Goal: Obtain resource: Download file/media

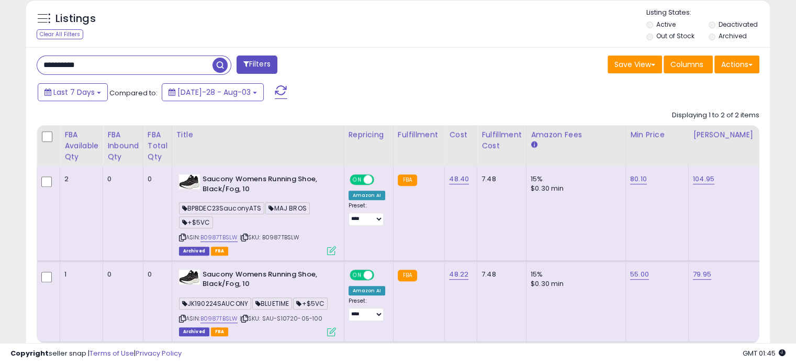
scroll to position [371, 0]
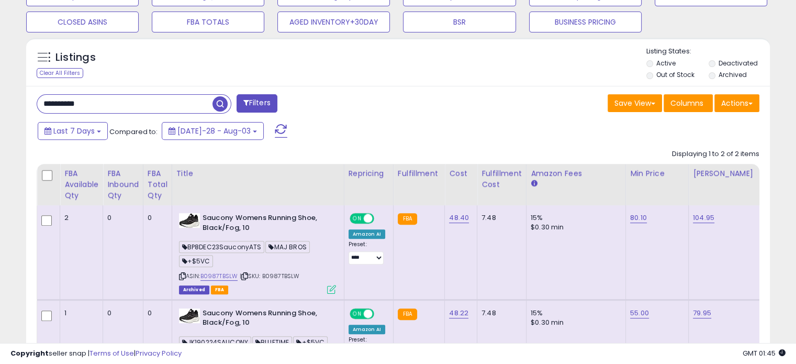
drag, startPoint x: 82, startPoint y: 102, endPoint x: 0, endPoint y: 94, distance: 82.0
click at [0, 94] on div "**********" at bounding box center [398, 62] width 796 height 799
paste input "text"
type input "**********"
click at [224, 102] on span "button" at bounding box center [219, 103] width 15 height 15
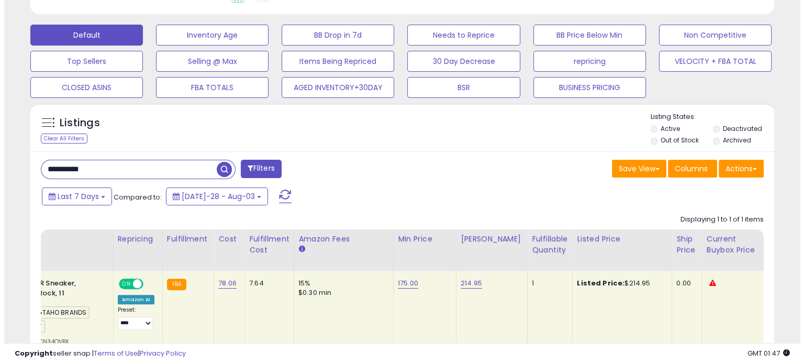
scroll to position [238, 0]
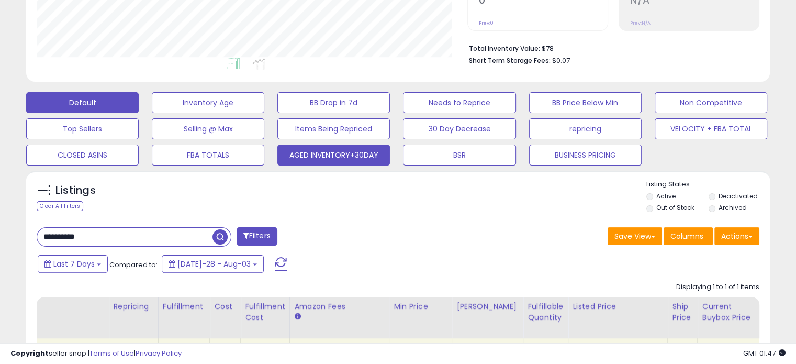
click at [264, 113] on button "AGED INVENTORY+30DAY" at bounding box center [208, 102] width 113 height 21
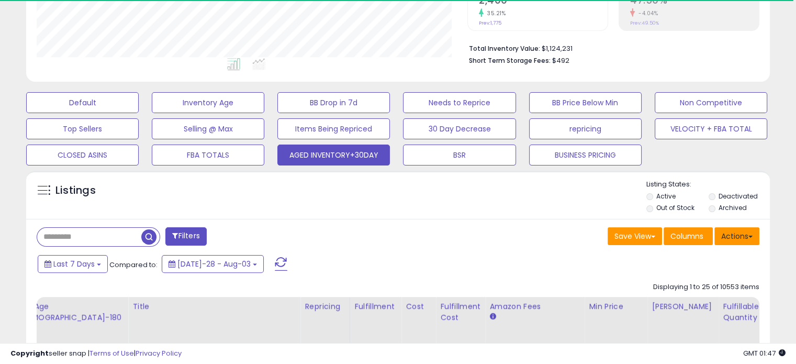
click at [745, 234] on button "Actions" at bounding box center [736, 236] width 45 height 18
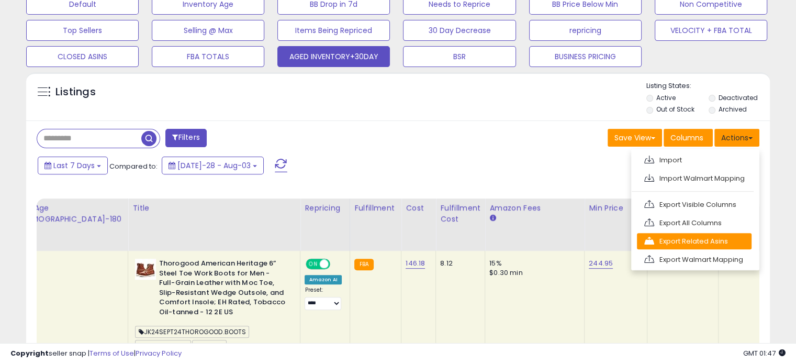
scroll to position [342, 0]
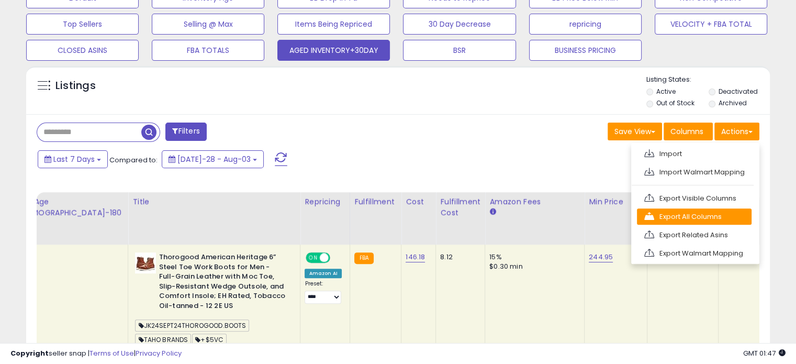
click at [704, 217] on link "Export All Columns" at bounding box center [694, 216] width 115 height 16
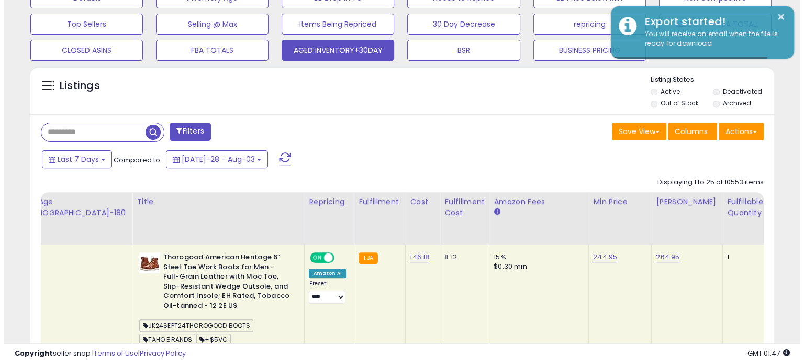
scroll to position [290, 0]
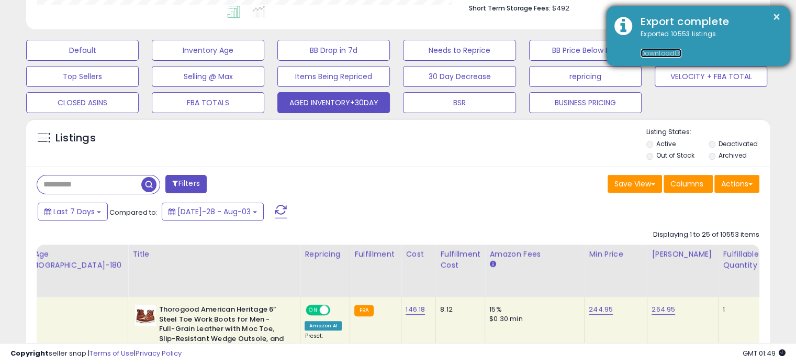
click at [653, 52] on link "Download" at bounding box center [661, 53] width 41 height 9
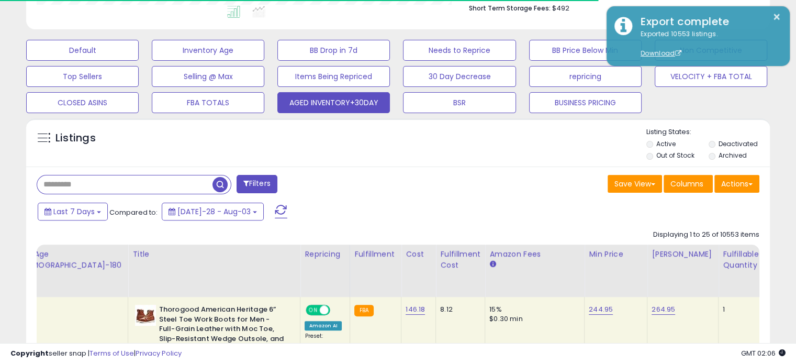
drag, startPoint x: 113, startPoint y: 183, endPoint x: 40, endPoint y: 183, distance: 73.3
click at [40, 183] on input "text" at bounding box center [124, 184] width 175 height 18
paste input "**********"
type input "**********"
click at [222, 184] on span "button" at bounding box center [219, 184] width 15 height 15
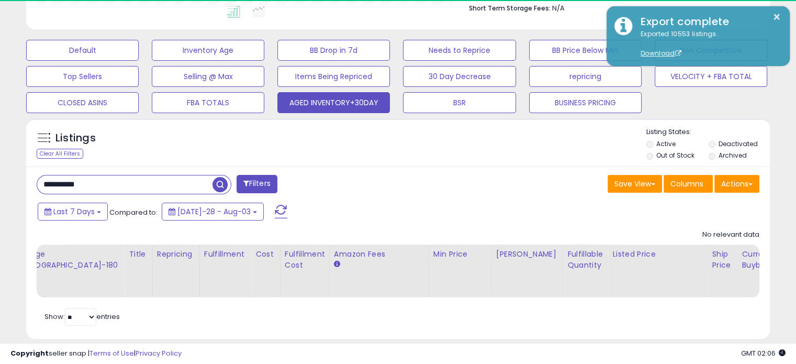
scroll to position [214, 430]
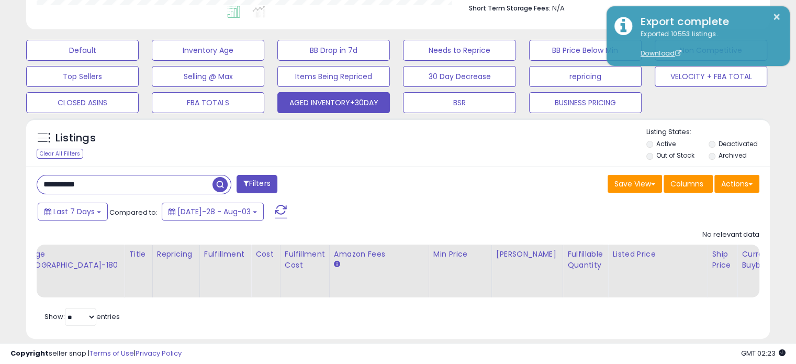
drag, startPoint x: 113, startPoint y: 184, endPoint x: 0, endPoint y: 163, distance: 115.0
click at [0, 163] on div "**********" at bounding box center [398, 61] width 796 height 634
click at [218, 183] on span "button" at bounding box center [219, 184] width 15 height 15
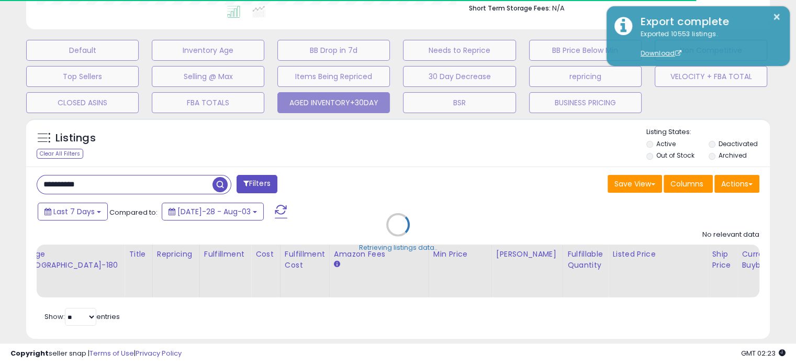
scroll to position [523124, 522908]
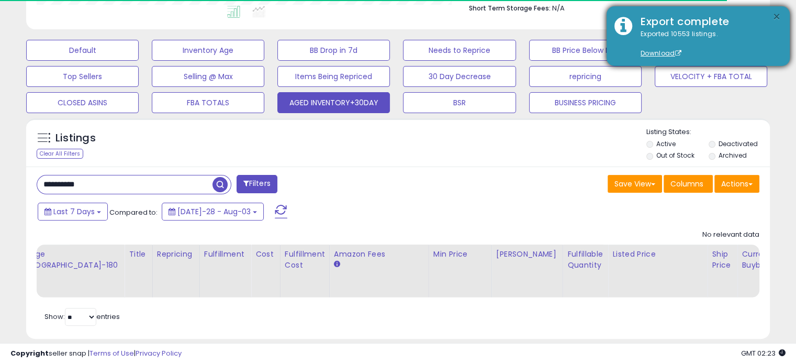
click at [777, 15] on button "×" at bounding box center [776, 16] width 8 height 13
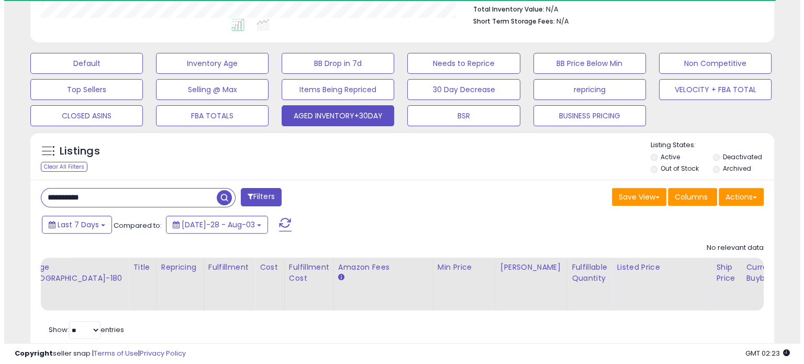
scroll to position [259, 0]
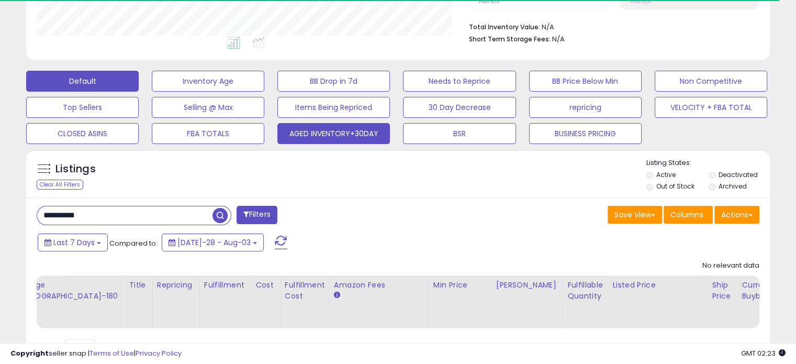
click at [76, 79] on button "Default" at bounding box center [82, 81] width 113 height 21
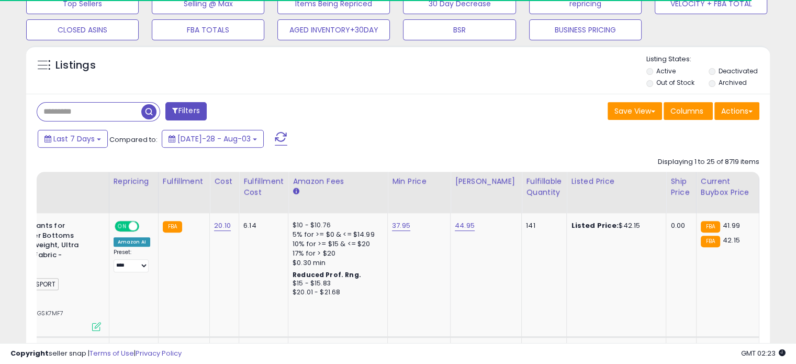
scroll to position [364, 0]
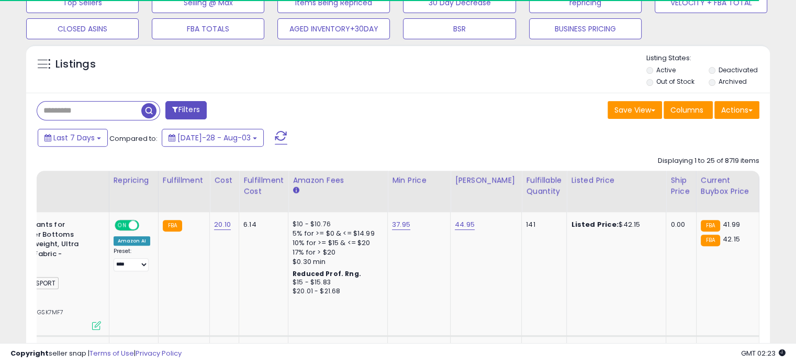
click at [107, 110] on input "text" at bounding box center [89, 111] width 104 height 18
paste input "**********"
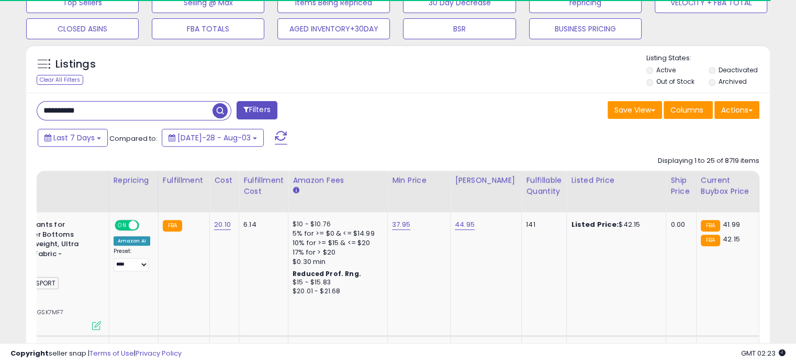
click at [218, 108] on span "button" at bounding box center [219, 110] width 15 height 15
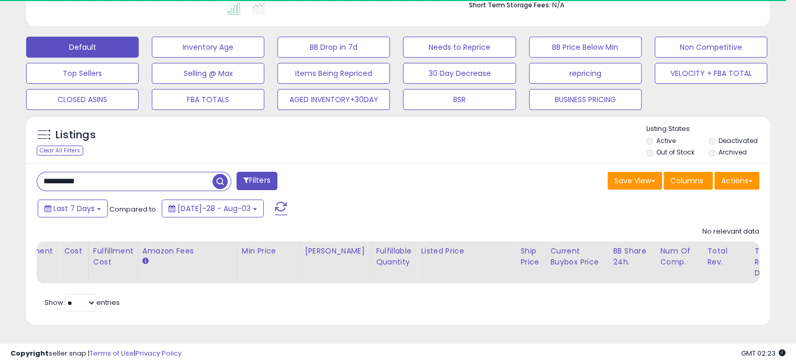
scroll to position [214, 430]
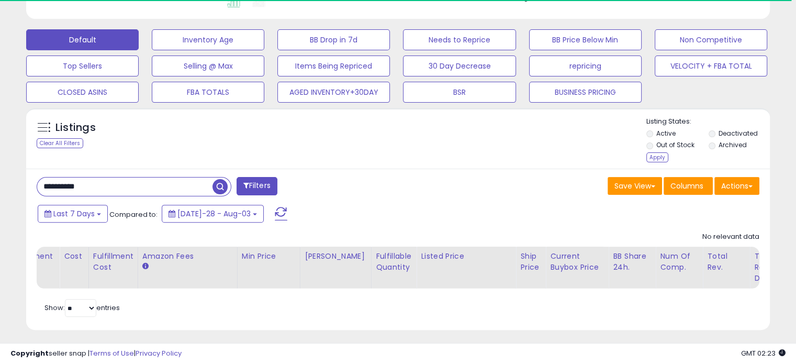
click at [715, 149] on li "Archived" at bounding box center [739, 146] width 61 height 12
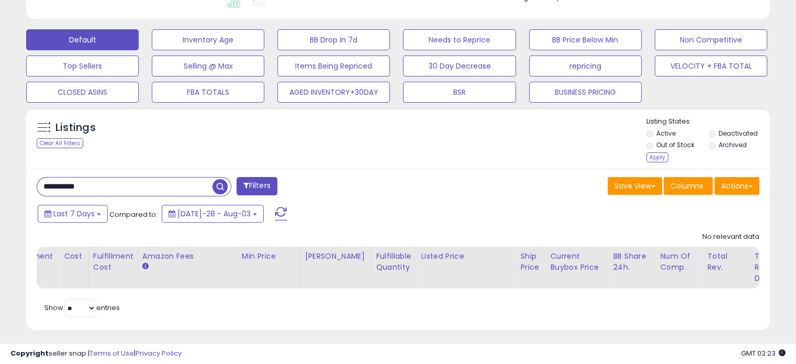
click at [659, 156] on div "Apply" at bounding box center [657, 157] width 22 height 10
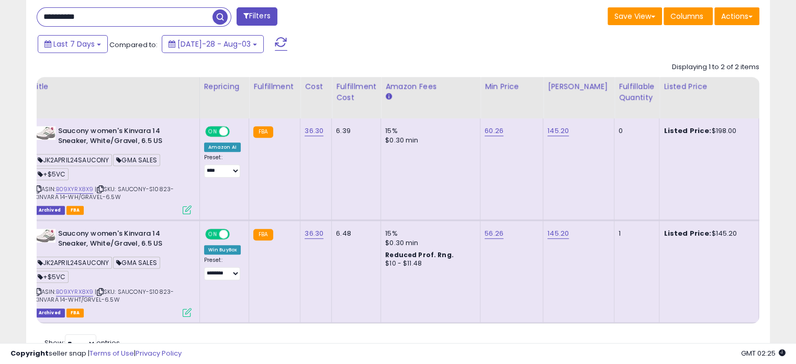
scroll to position [0, 194]
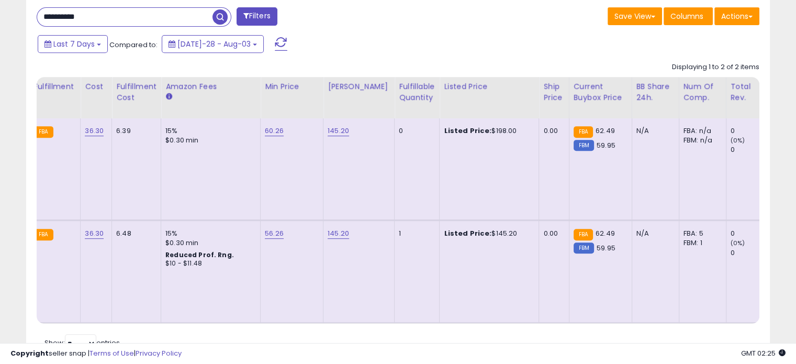
drag, startPoint x: 506, startPoint y: 231, endPoint x: 478, endPoint y: 230, distance: 27.2
click at [478, 230] on div "Listed Price: $145.20" at bounding box center [487, 233] width 87 height 9
copy div "$145.20"
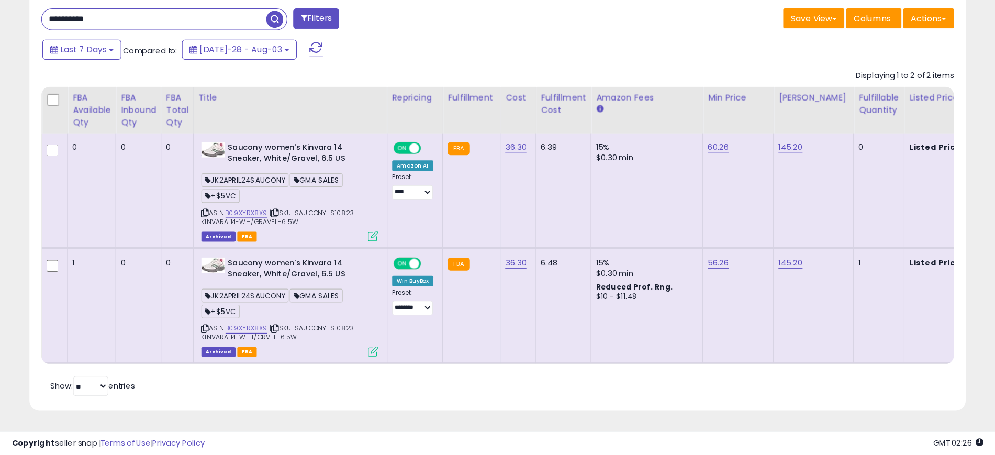
scroll to position [215, 547]
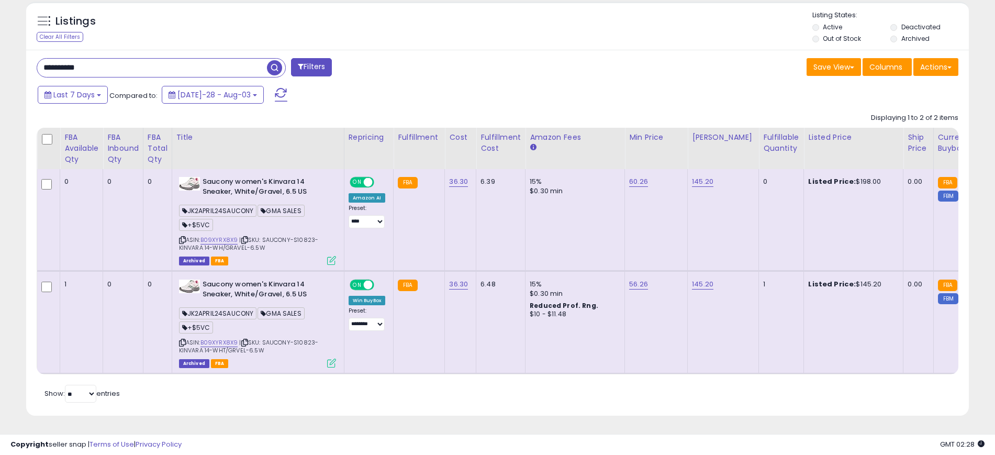
drag, startPoint x: 38, startPoint y: 53, endPoint x: 0, endPoint y: 46, distance: 38.8
click at [0, 46] on div "**********" at bounding box center [497, 40] width 995 height 827
paste input "text"
click at [267, 59] on input "**********" at bounding box center [152, 68] width 230 height 18
click at [278, 60] on span "button" at bounding box center [274, 67] width 15 height 15
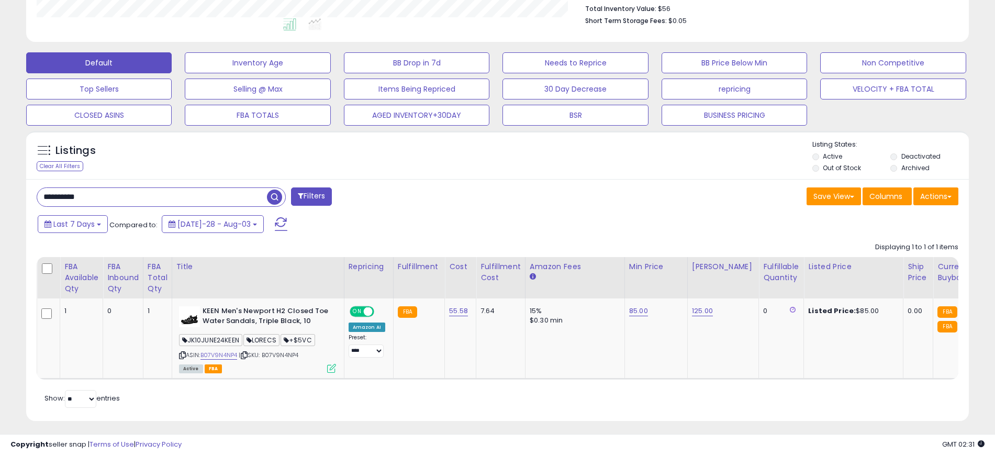
drag, startPoint x: 149, startPoint y: 195, endPoint x: 0, endPoint y: 183, distance: 149.6
click at [0, 183] on div "**********" at bounding box center [497, 108] width 995 height 703
paste input "text"
type input "**********"
click at [271, 196] on span "button" at bounding box center [274, 196] width 15 height 15
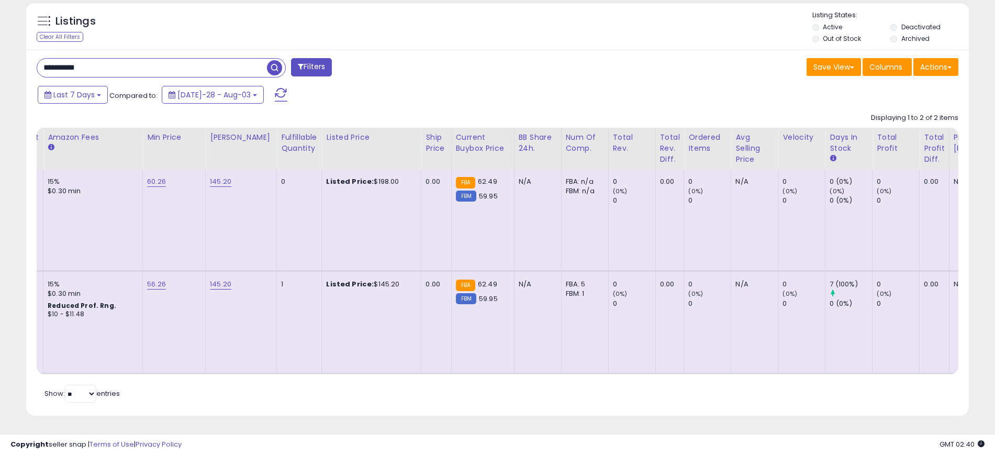
scroll to position [0, 487]
drag, startPoint x: 384, startPoint y: 270, endPoint x: 356, endPoint y: 273, distance: 28.0
click at [356, 279] on div "Listed Price: $145.20" at bounding box center [364, 283] width 87 height 9
copy div "$145.20"
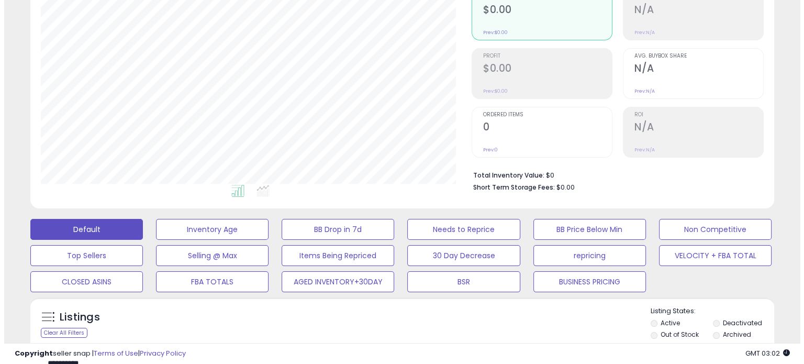
scroll to position [157, 0]
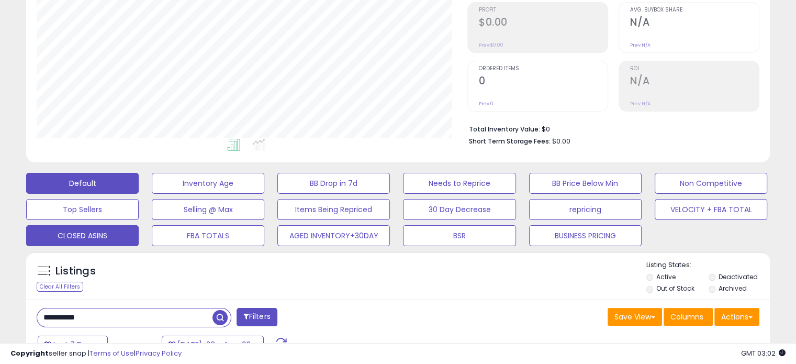
click at [152, 194] on button "CLOSED ASINS" at bounding box center [208, 183] width 113 height 21
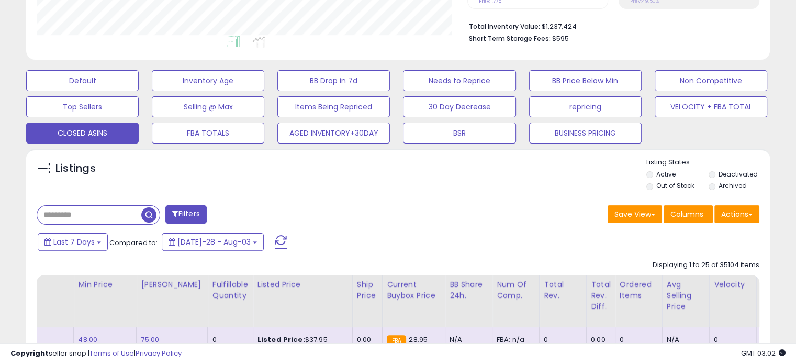
scroll to position [262, 0]
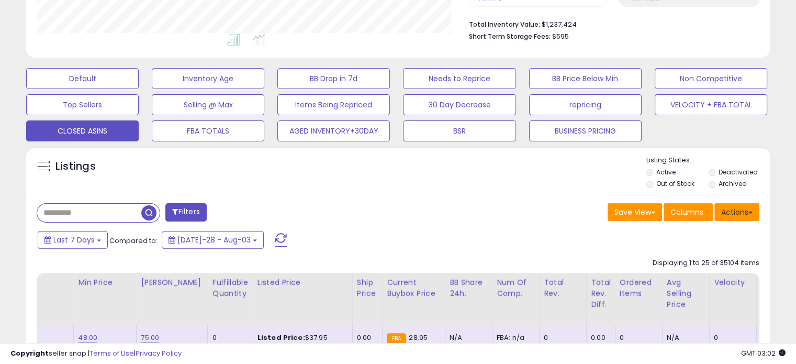
click at [735, 211] on button "Actions" at bounding box center [736, 212] width 45 height 18
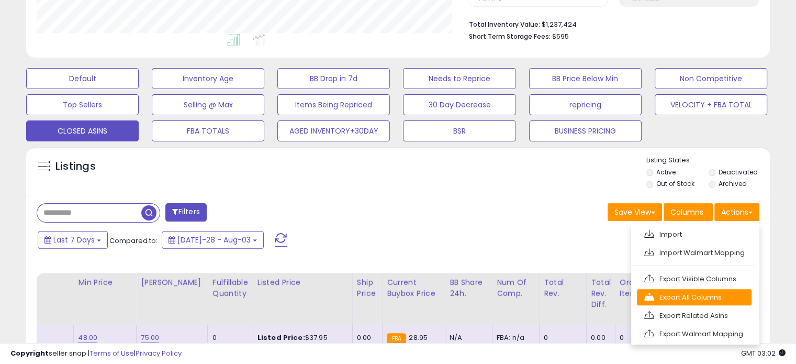
click at [708, 296] on link "Export All Columns" at bounding box center [694, 297] width 115 height 16
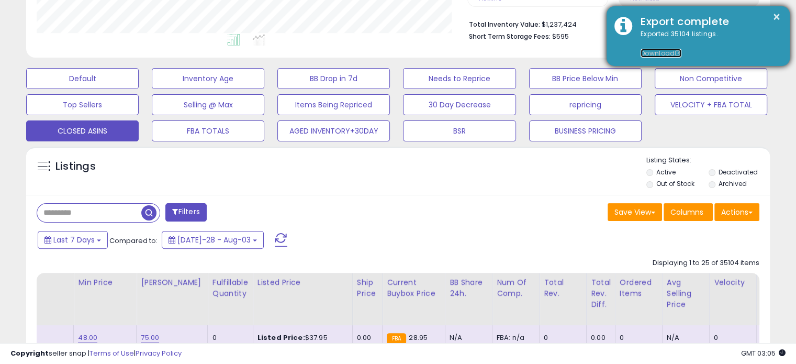
click at [655, 49] on link "Download" at bounding box center [661, 53] width 41 height 9
